Goal: Use online tool/utility: Utilize a website feature to perform a specific function

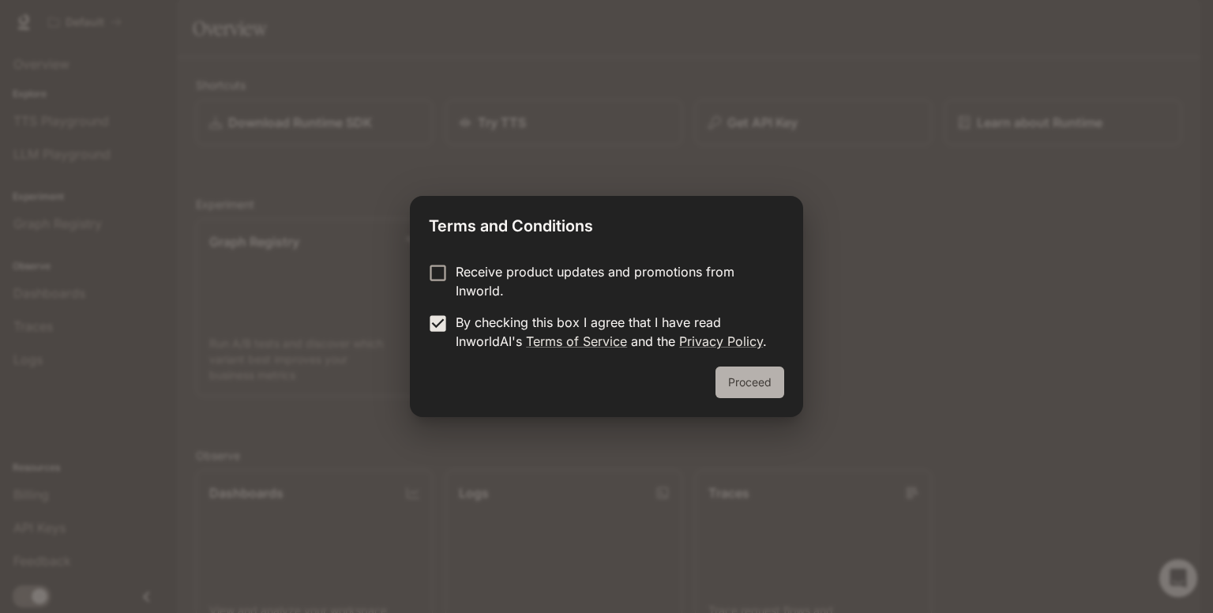
click at [744, 373] on button "Proceed" at bounding box center [749, 382] width 69 height 32
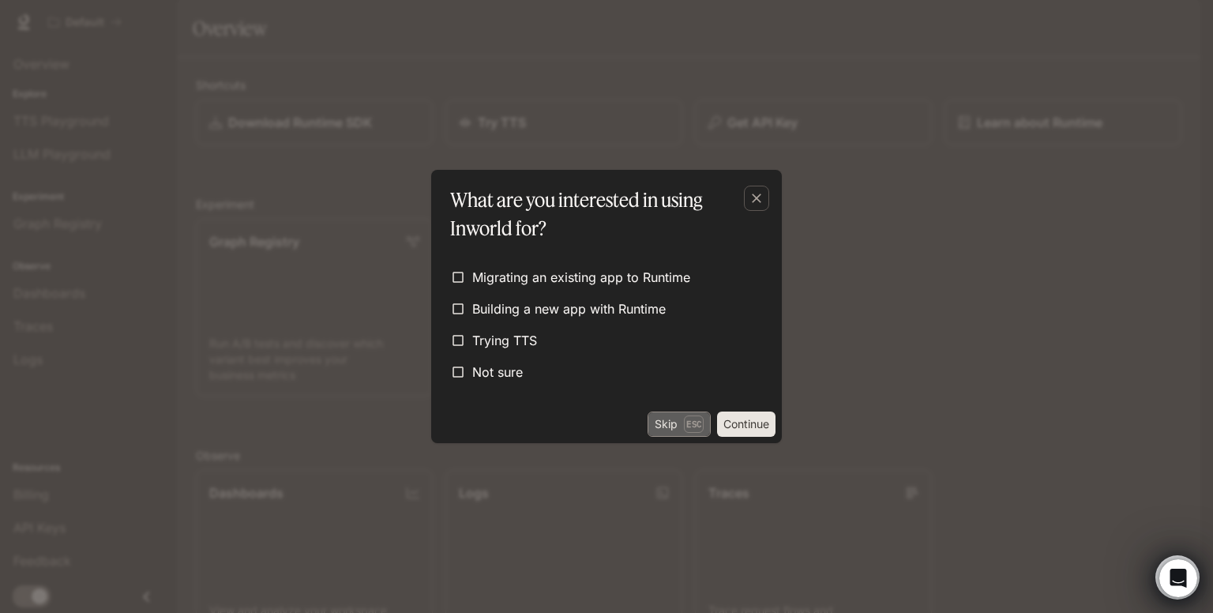
click at [671, 428] on button "Skip Esc" at bounding box center [678, 423] width 63 height 25
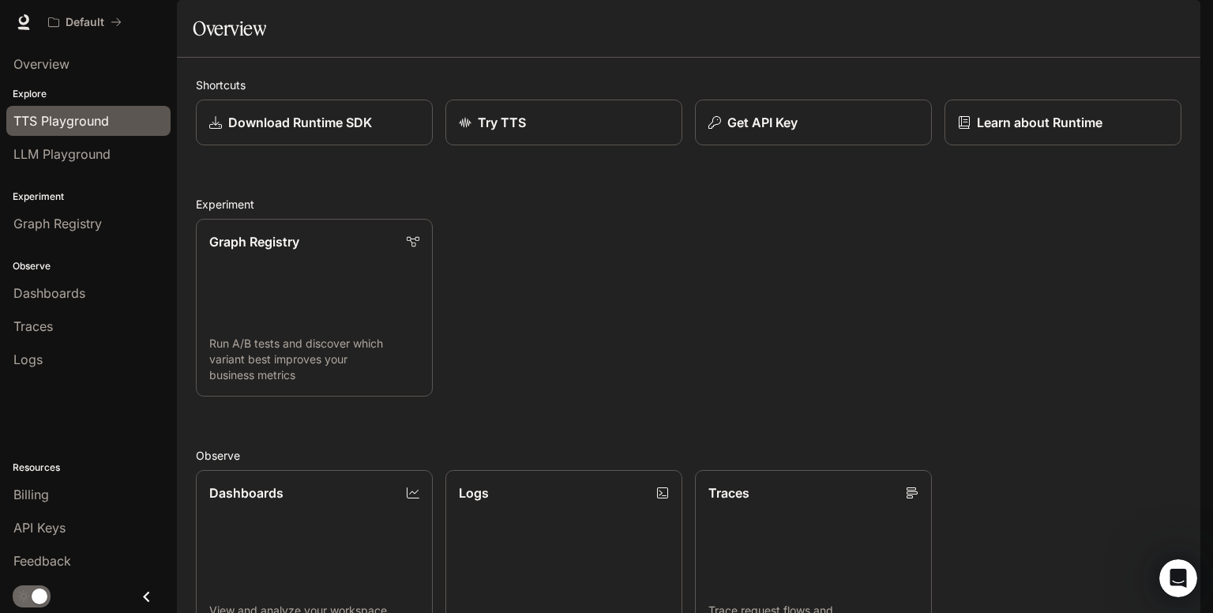
click at [114, 127] on div "TTS Playground" at bounding box center [88, 120] width 150 height 19
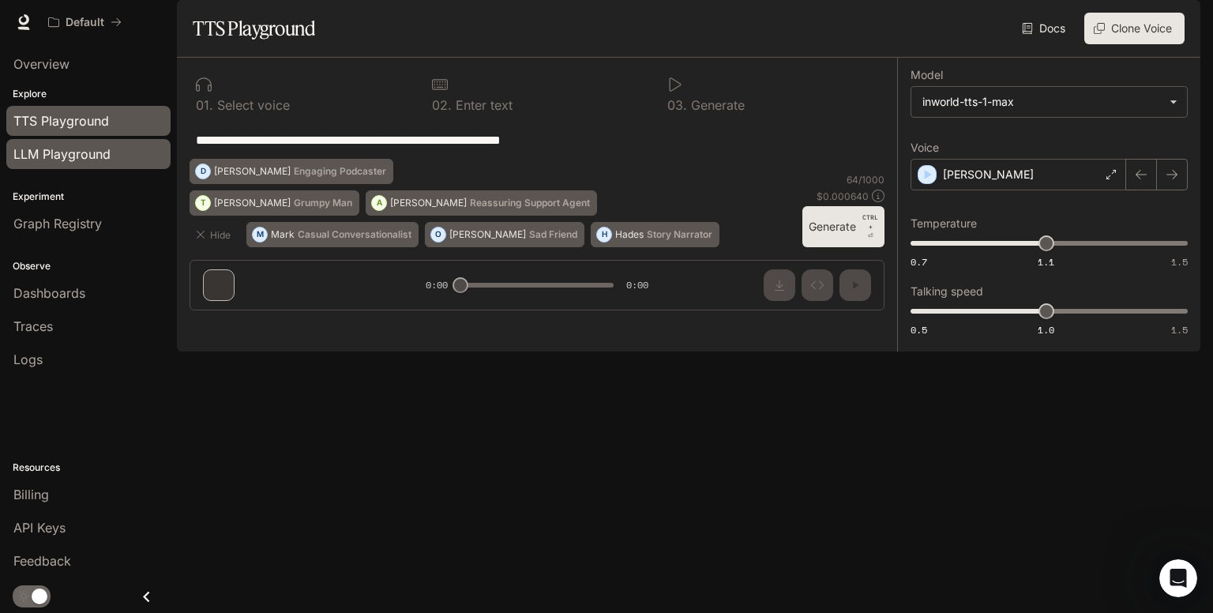
click at [101, 148] on span "LLM Playground" at bounding box center [61, 153] width 97 height 19
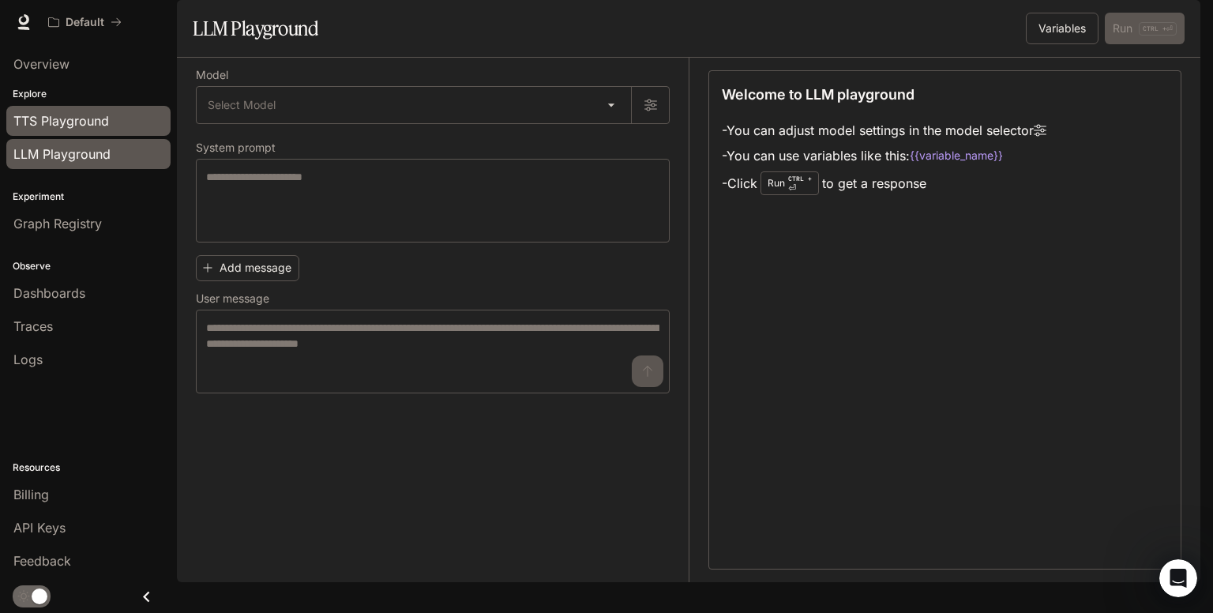
click at [69, 113] on span "TTS Playground" at bounding box center [61, 120] width 96 height 19
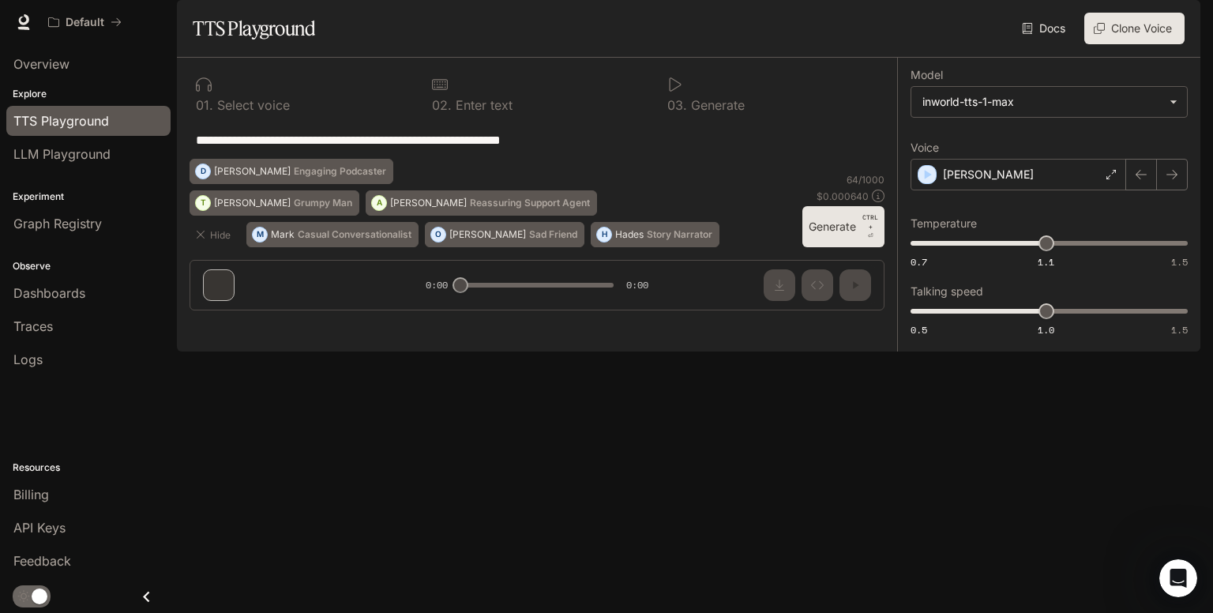
click at [261, 111] on p "Select voice" at bounding box center [251, 105] width 77 height 13
click at [206, 92] on icon at bounding box center [204, 85] width 16 height 16
click at [838, 247] on button "Generate CTRL + ⏎" at bounding box center [843, 226] width 82 height 41
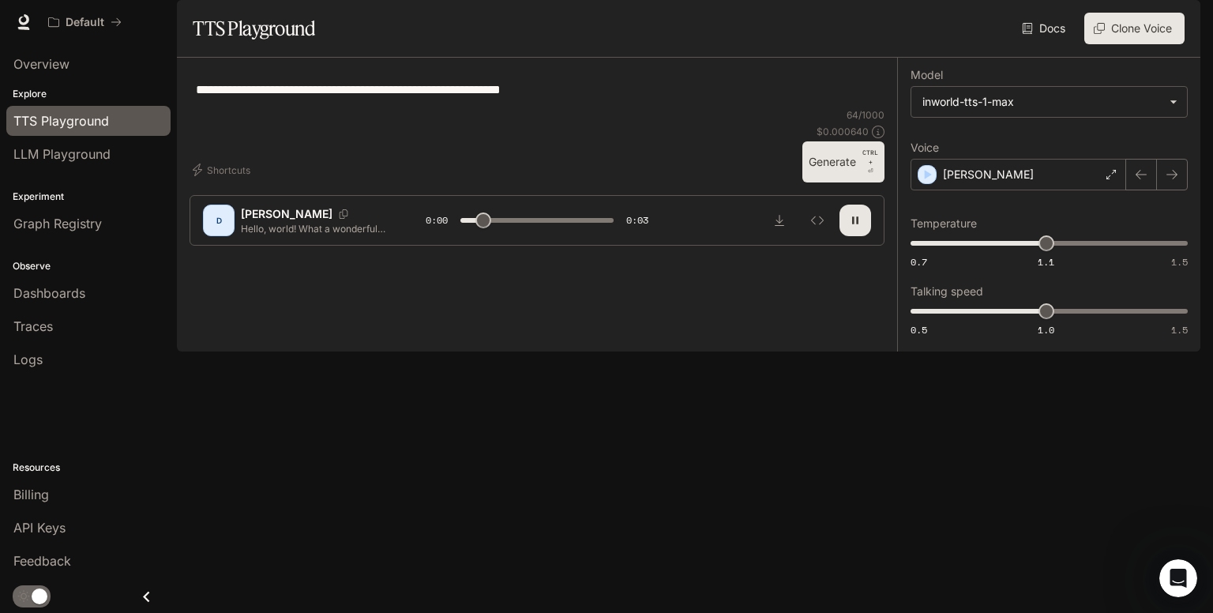
click at [703, 108] on div "**********" at bounding box center [536, 89] width 695 height 38
type input "*"
click at [113, 156] on div "LLM Playground" at bounding box center [88, 153] width 150 height 19
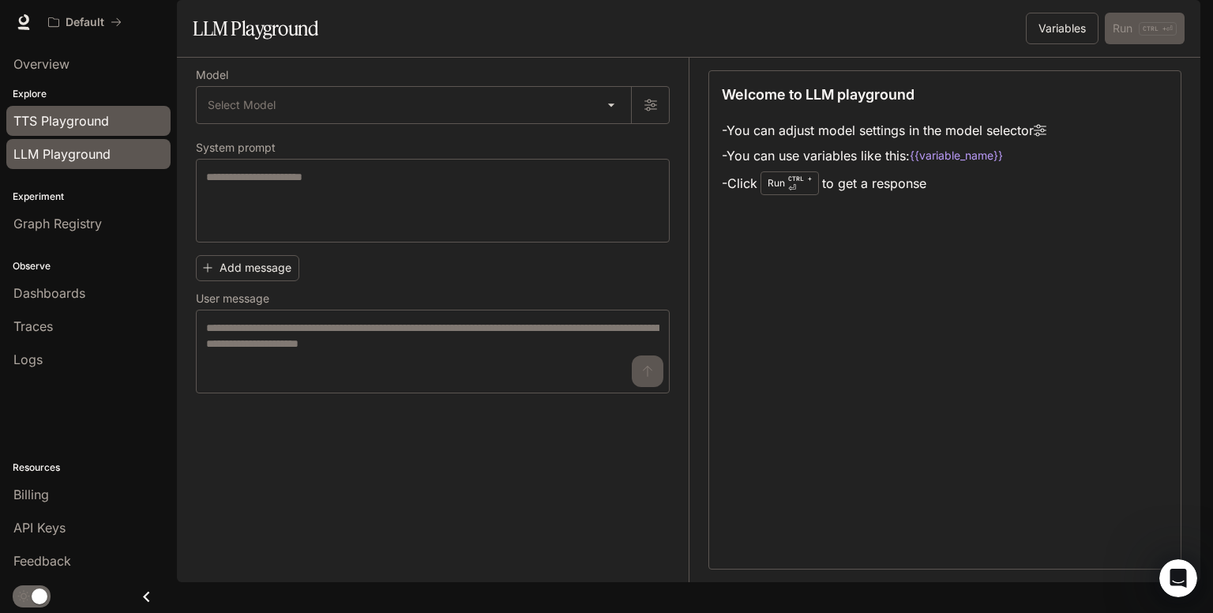
click at [101, 129] on span "TTS Playground" at bounding box center [61, 120] width 96 height 19
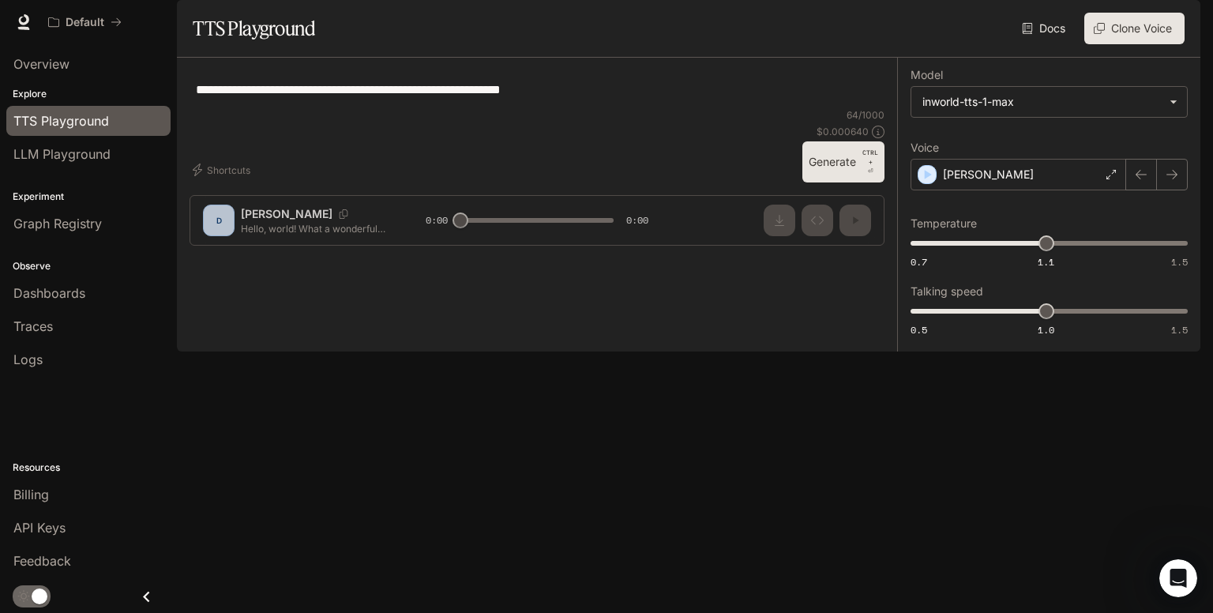
click at [253, 258] on div "**********" at bounding box center [537, 158] width 720 height 201
click at [1110, 179] on icon at bounding box center [1110, 174] width 9 height 9
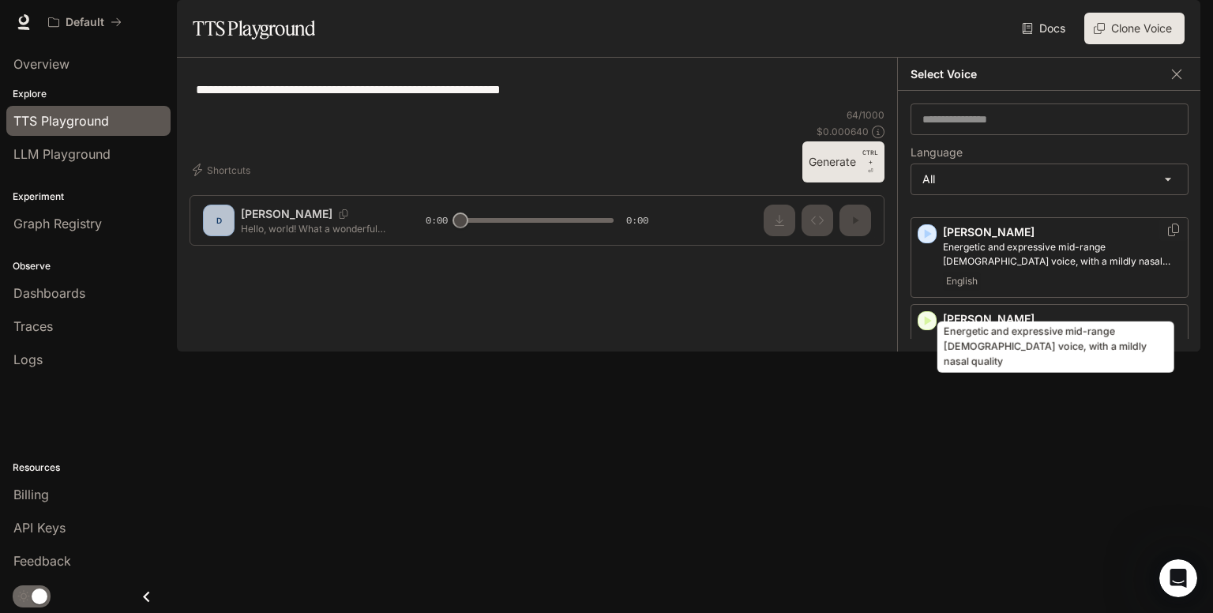
scroll to position [123, 0]
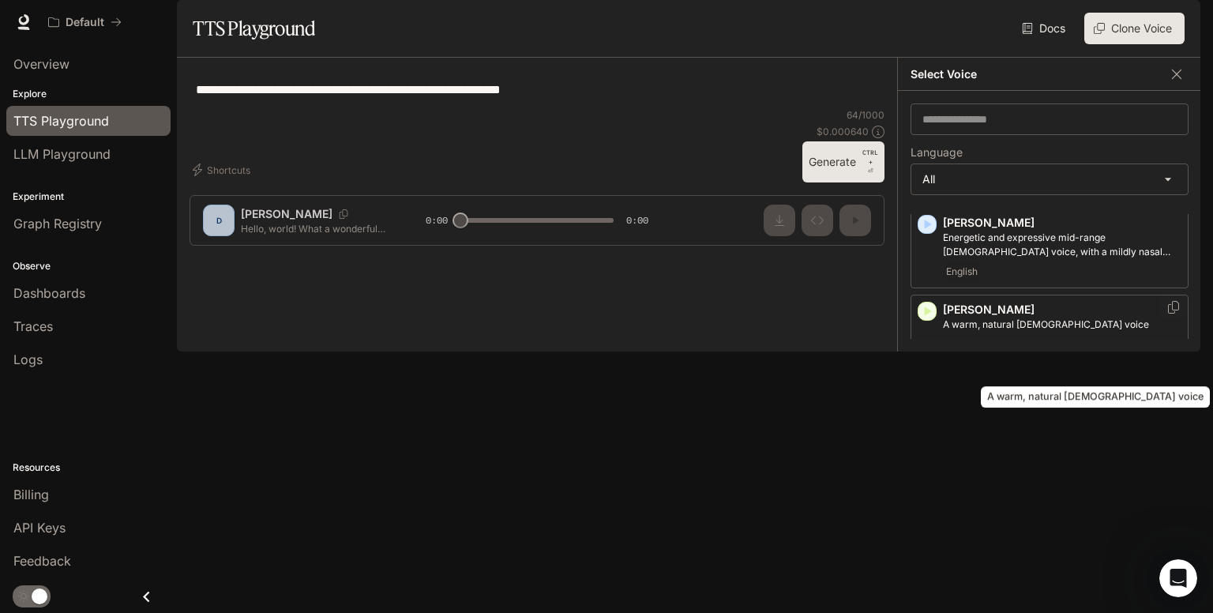
click at [1013, 332] on p "A warm, natural [DEMOGRAPHIC_DATA] voice" at bounding box center [1062, 324] width 238 height 14
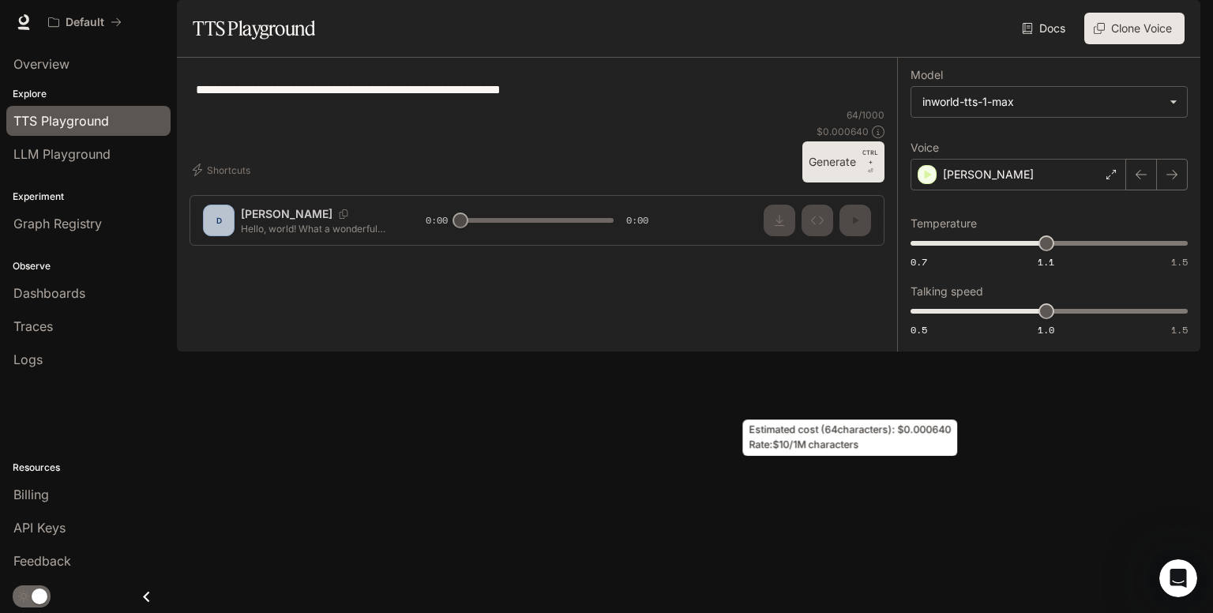
click at [879, 138] on icon at bounding box center [878, 132] width 13 height 13
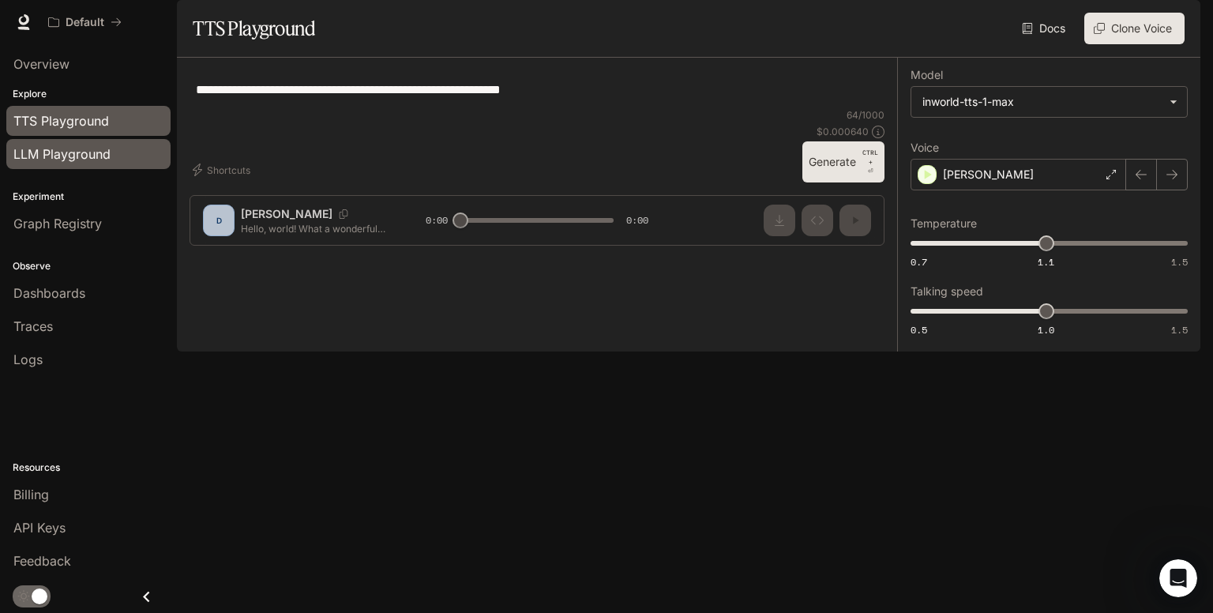
click at [94, 162] on span "LLM Playground" at bounding box center [61, 153] width 97 height 19
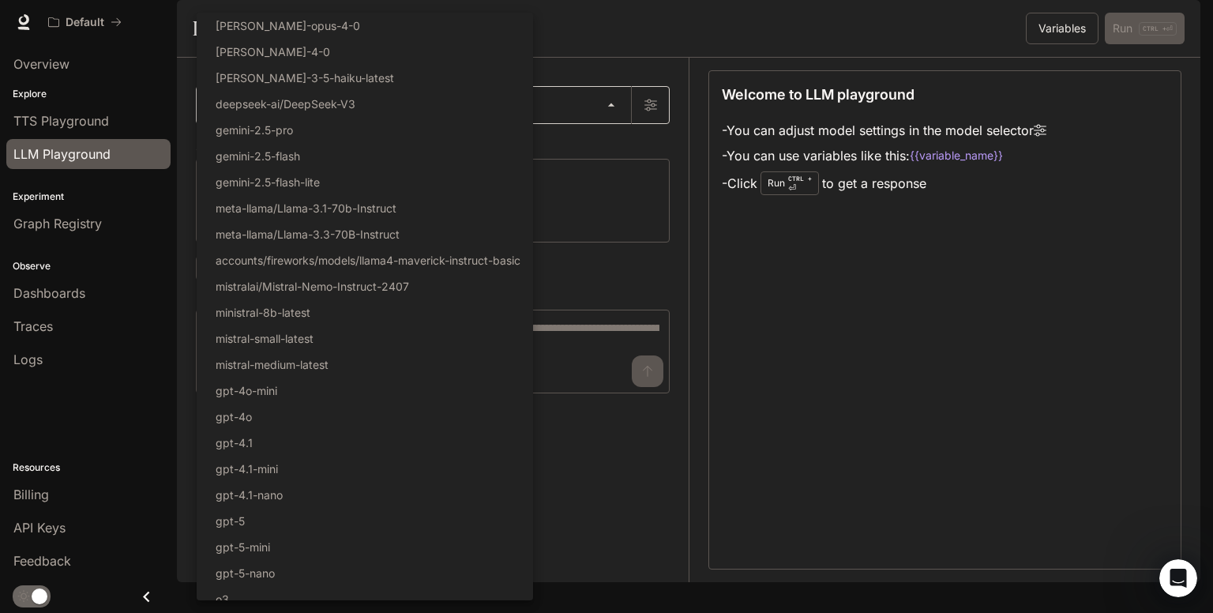
click at [341, 144] on body "Skip to main content Default Runtime Runtime Documentation Documentation Portal…" at bounding box center [606, 306] width 1213 height 613
click at [553, 212] on div at bounding box center [606, 306] width 1213 height 613
